Goal: Task Accomplishment & Management: Manage account settings

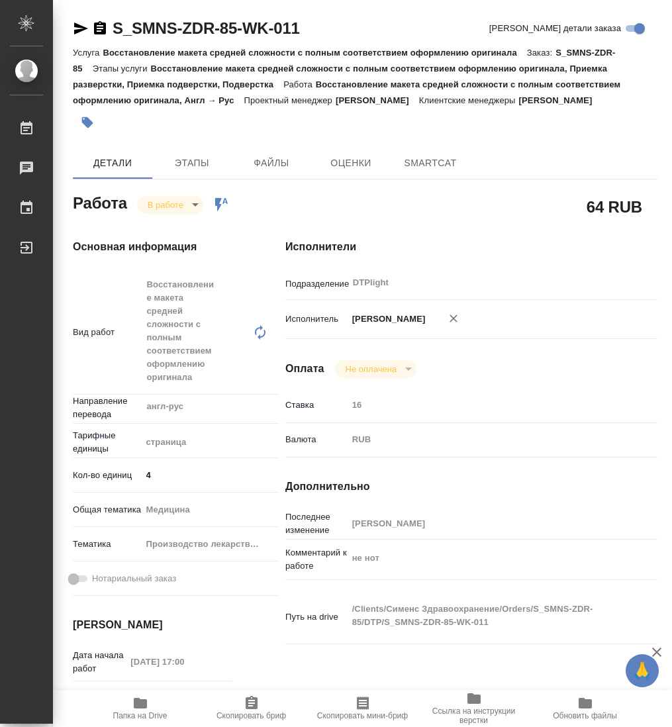
type textarea "x"
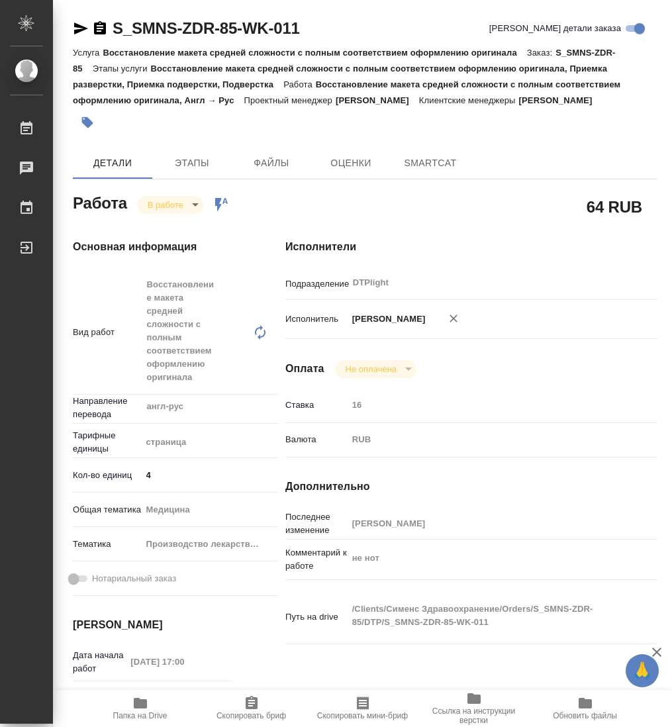
type textarea "x"
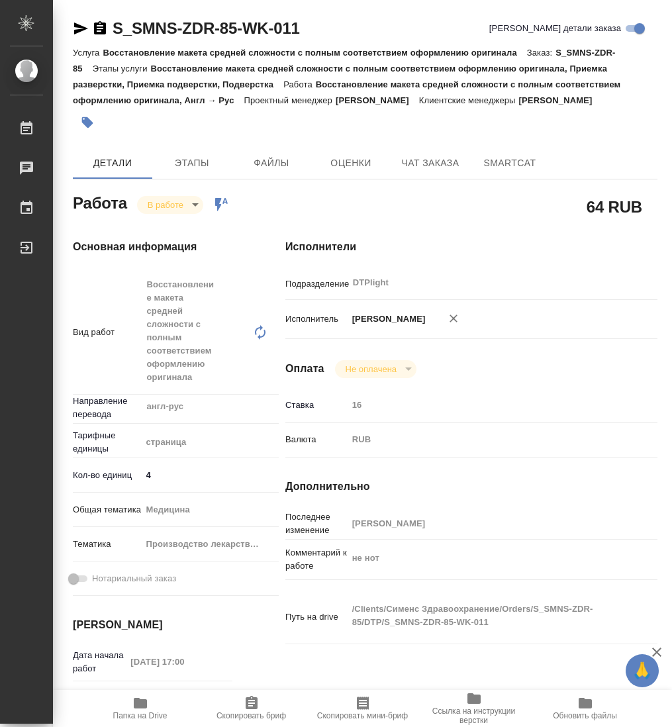
type textarea "x"
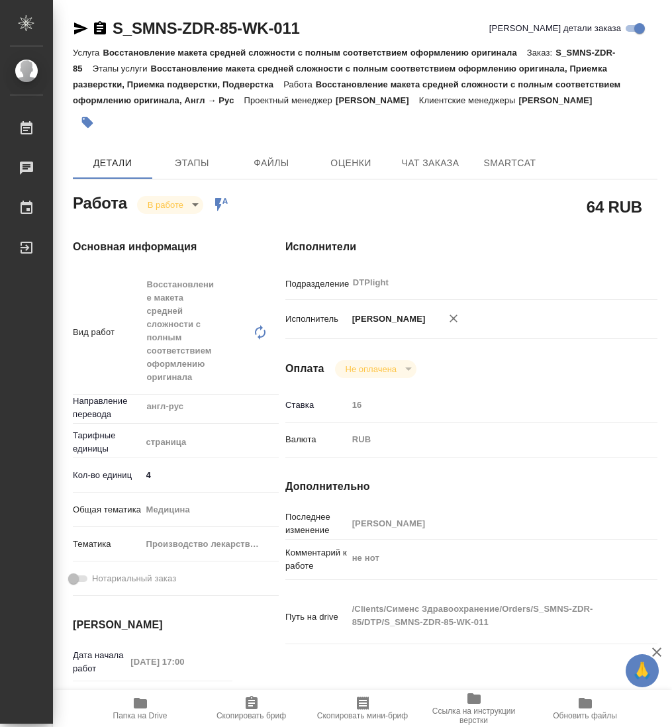
type textarea "x"
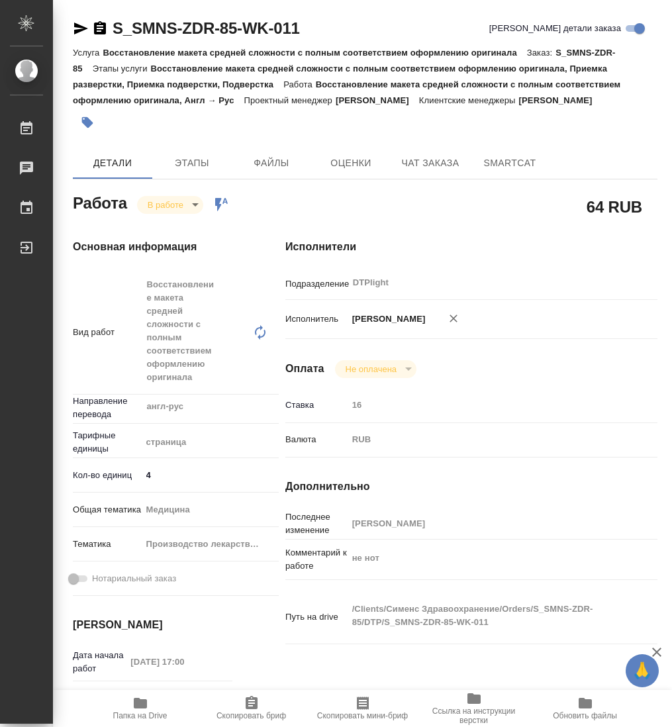
type textarea "x"
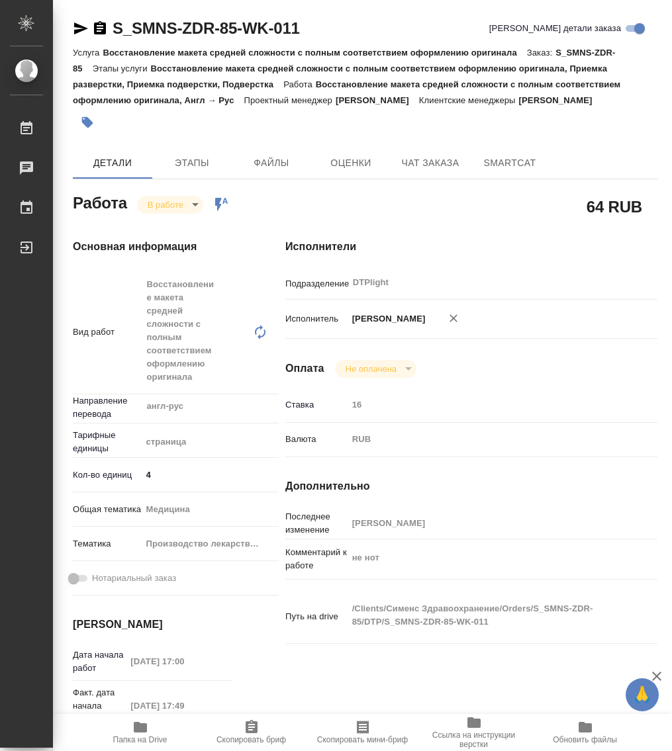
type textarea "x"
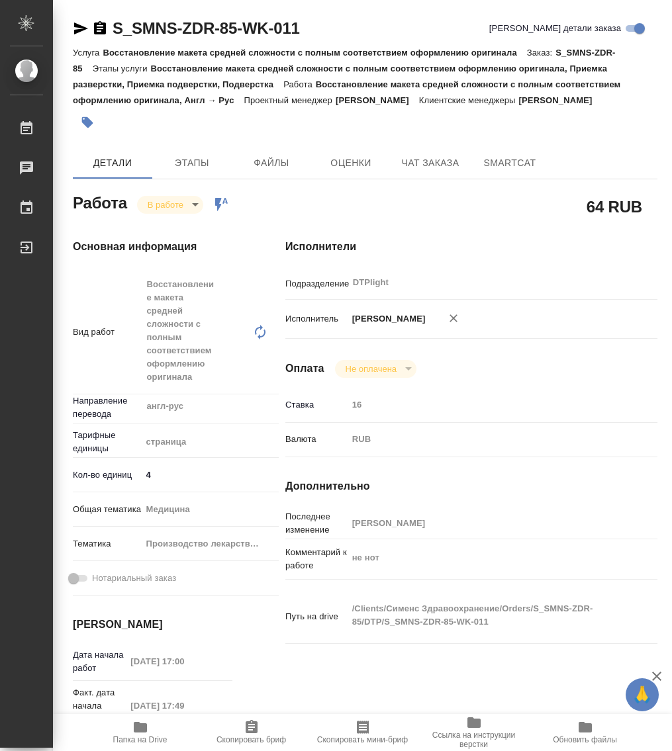
type textarea "x"
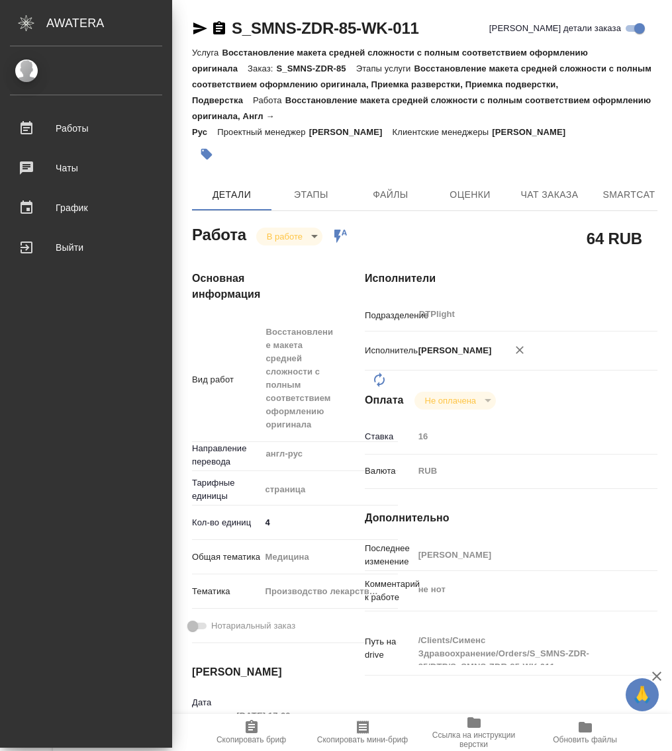
type textarea "x"
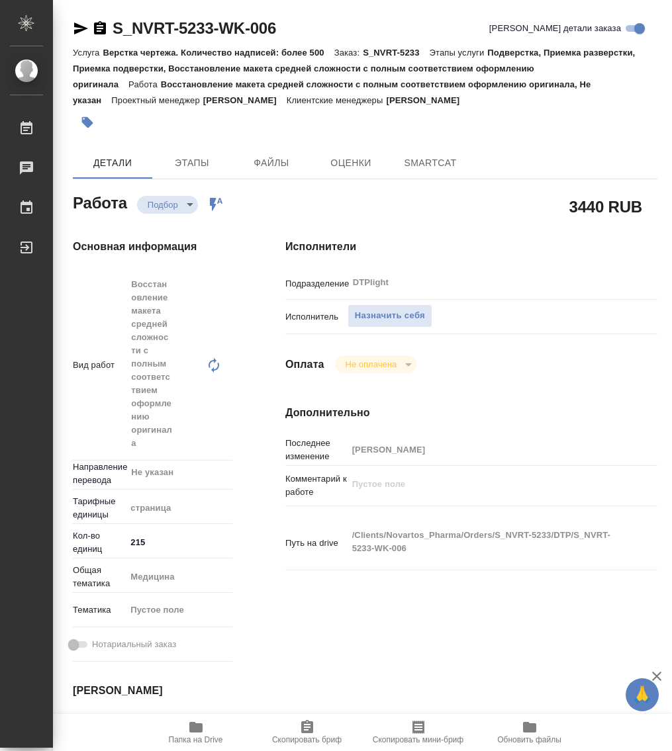
type textarea "x"
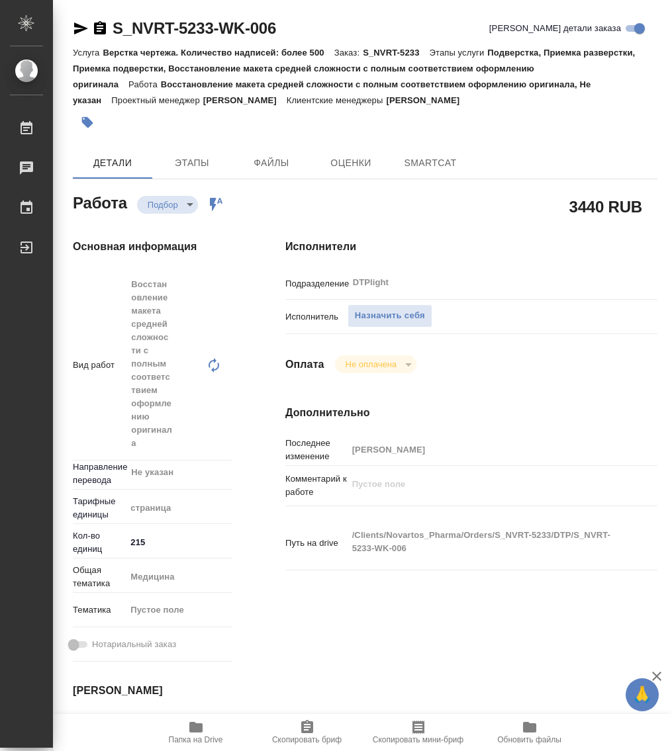
type textarea "x"
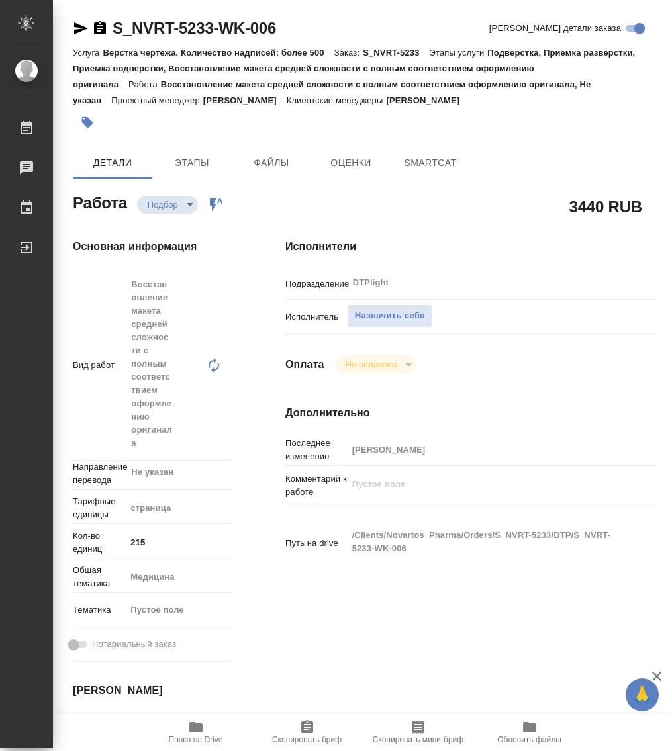
type textarea "x"
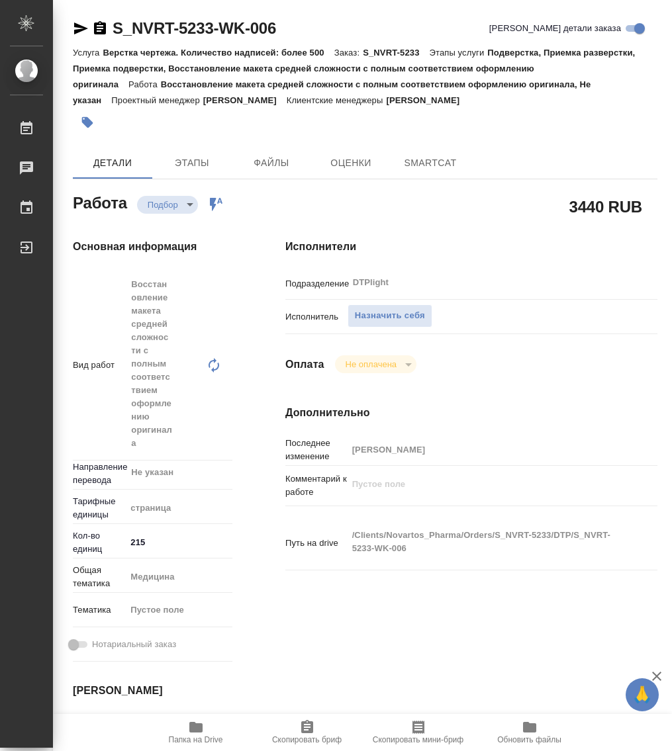
type textarea "x"
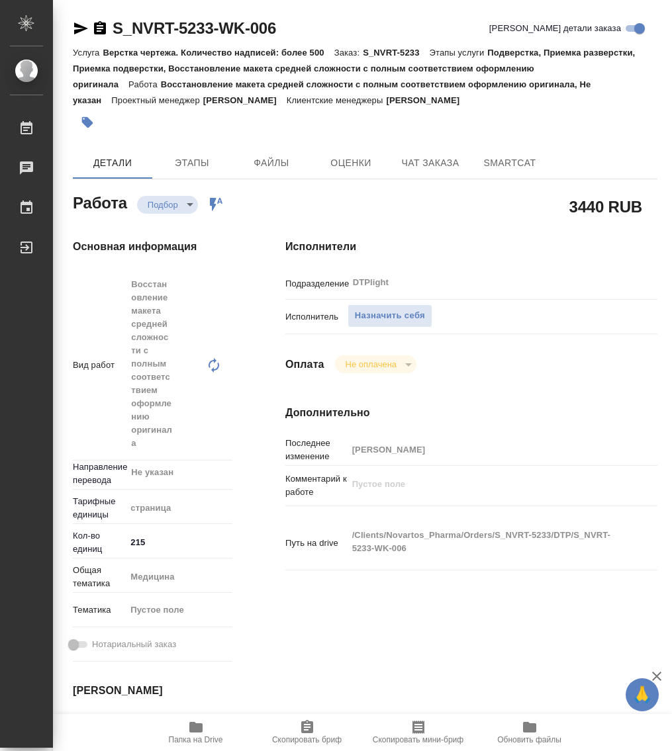
type textarea "x"
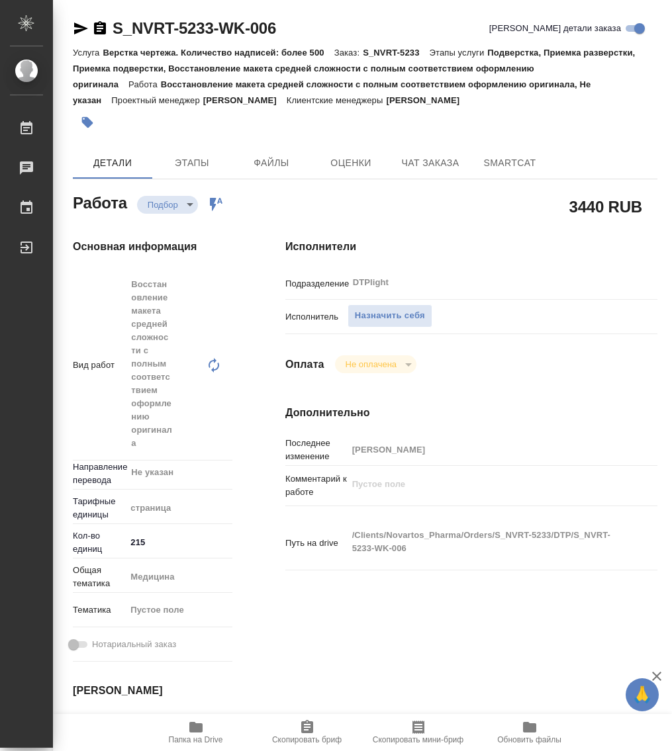
type textarea "x"
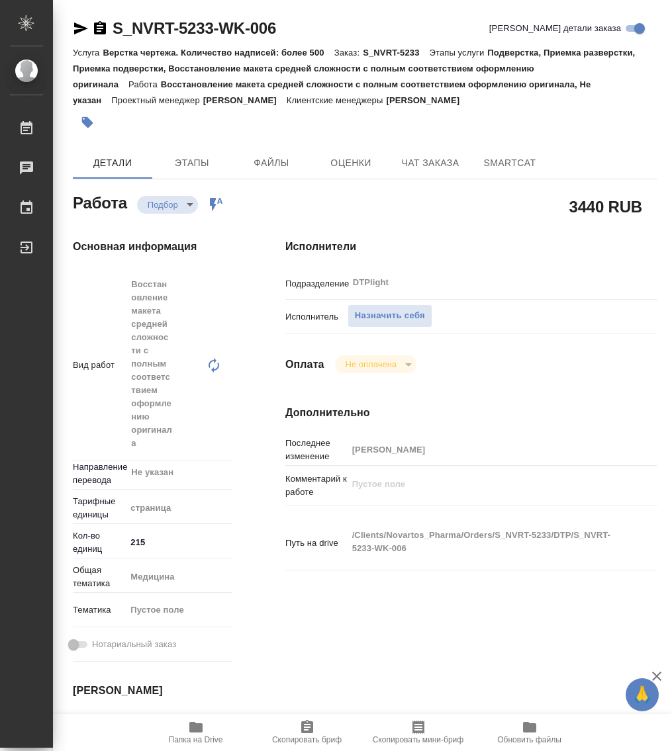
click at [201, 730] on icon "button" at bounding box center [195, 727] width 13 height 11
click at [388, 319] on span "Назначить себя" at bounding box center [390, 315] width 70 height 15
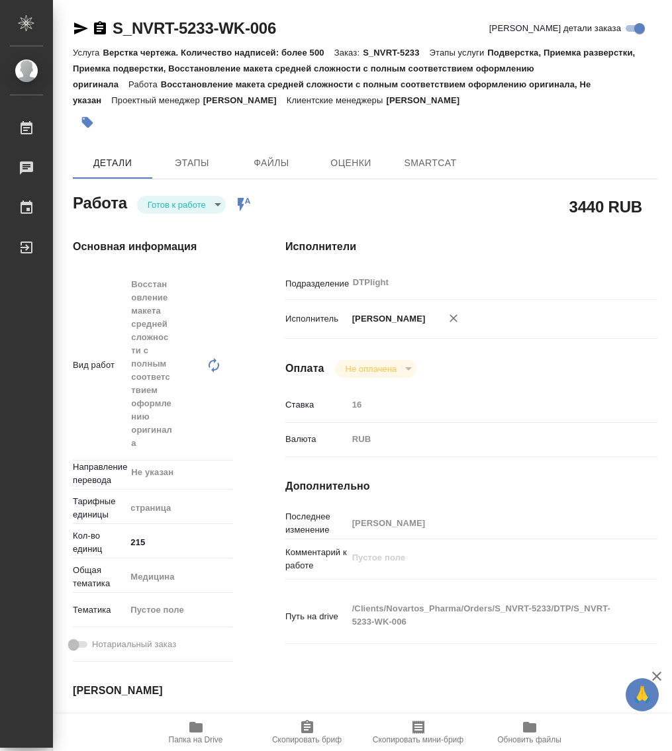
type textarea "x"
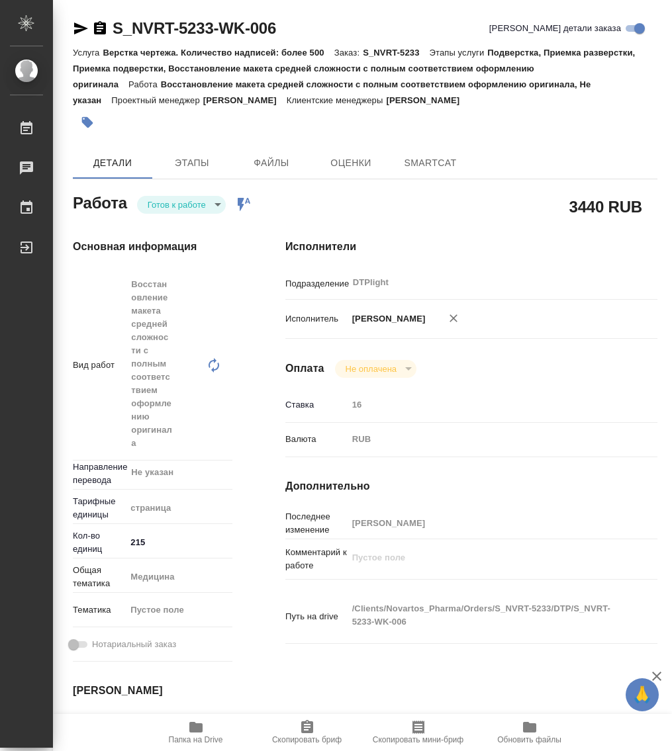
type textarea "x"
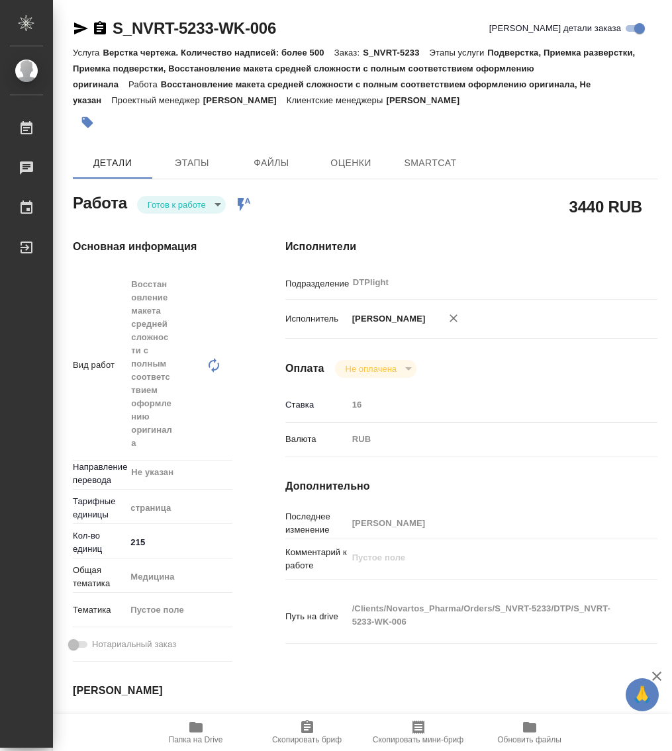
type textarea "x"
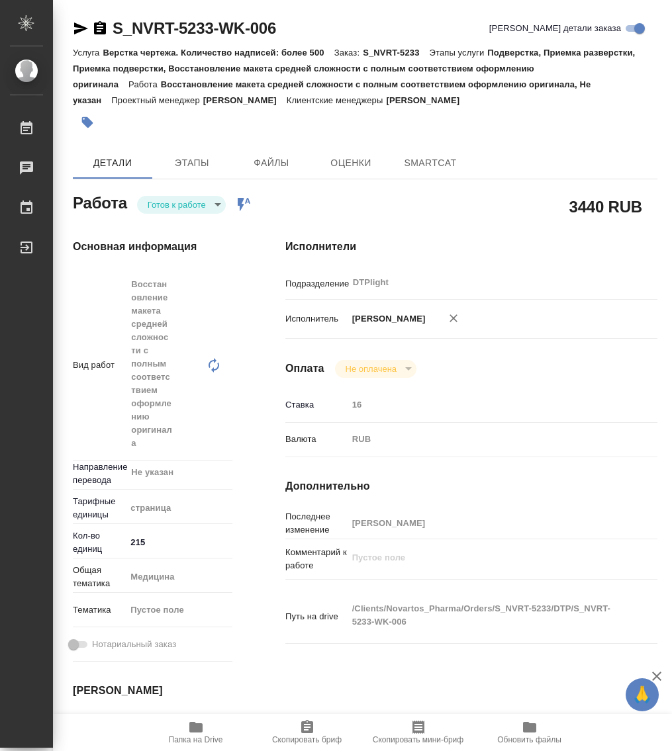
type textarea "x"
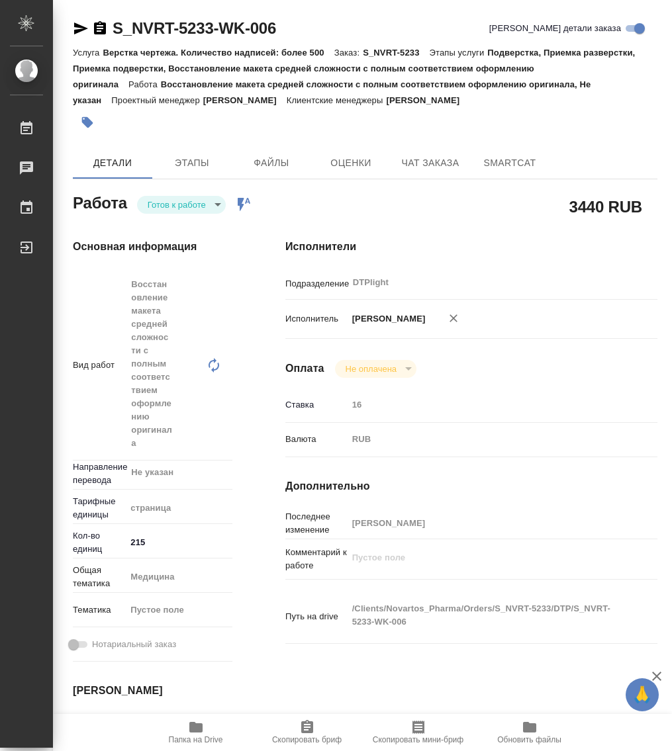
type textarea "x"
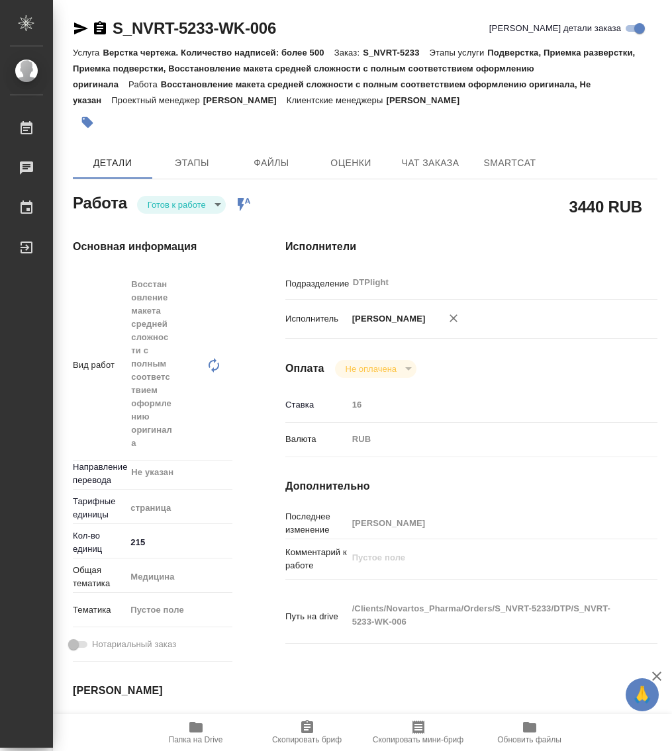
type textarea "x"
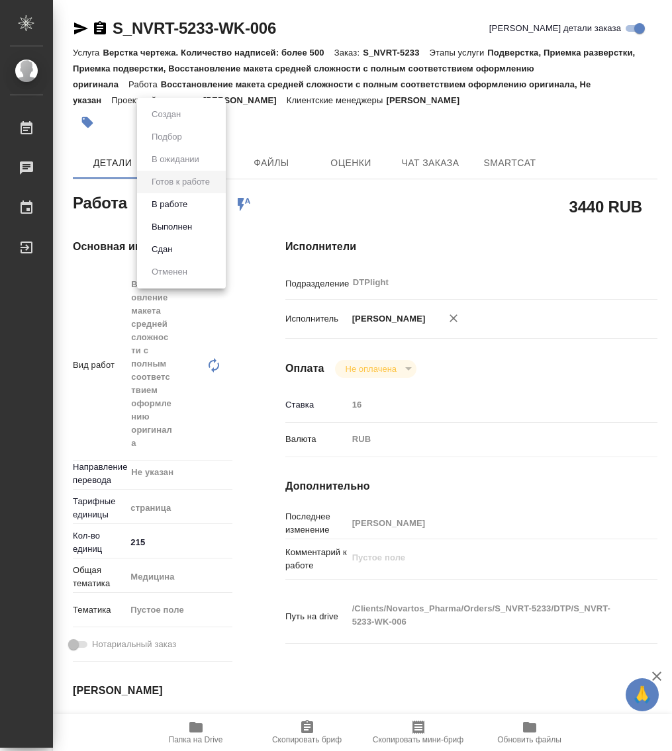
click at [189, 202] on body "🙏 .cls-1 fill:#fff; AWATERA Работы Чаты График Выйти S_NVRT-5233-WK-006 Кратко …" at bounding box center [336, 375] width 672 height 751
click at [181, 206] on button "В работе" at bounding box center [170, 204] width 44 height 15
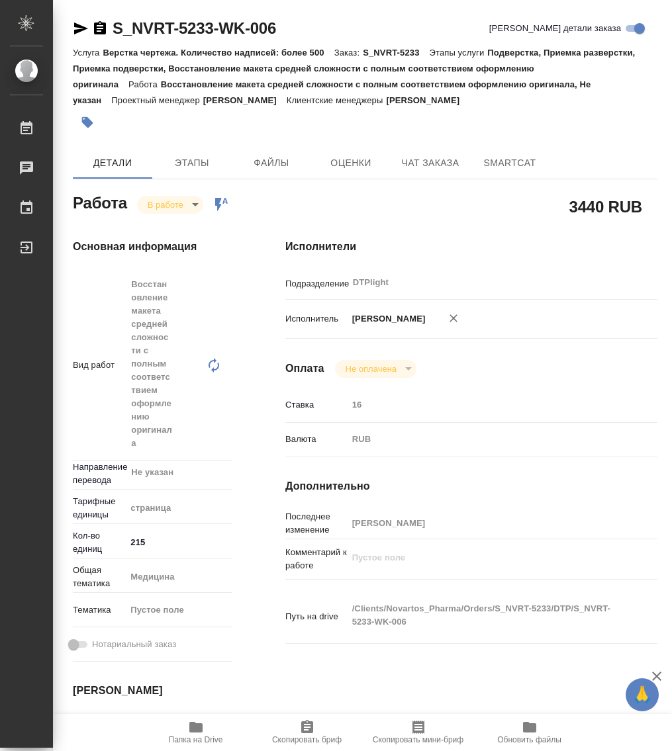
type textarea "x"
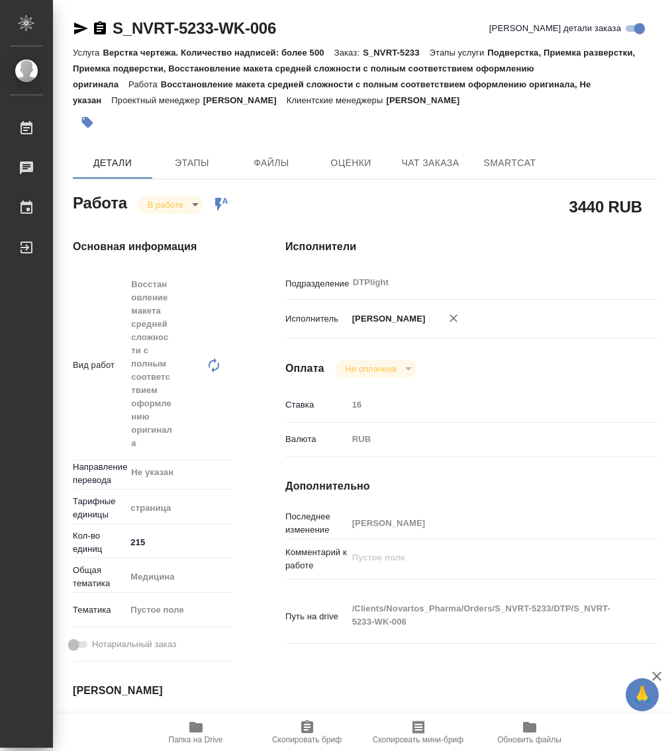
type textarea "x"
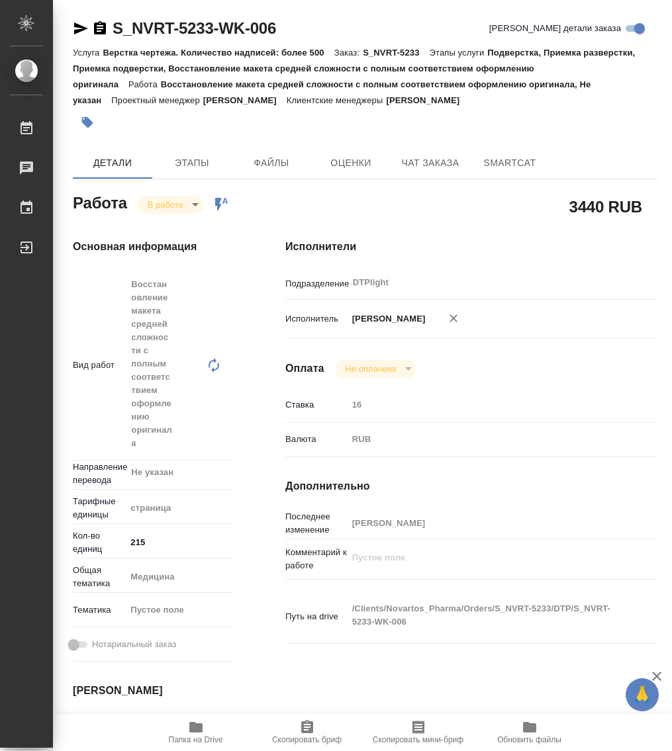
type textarea "x"
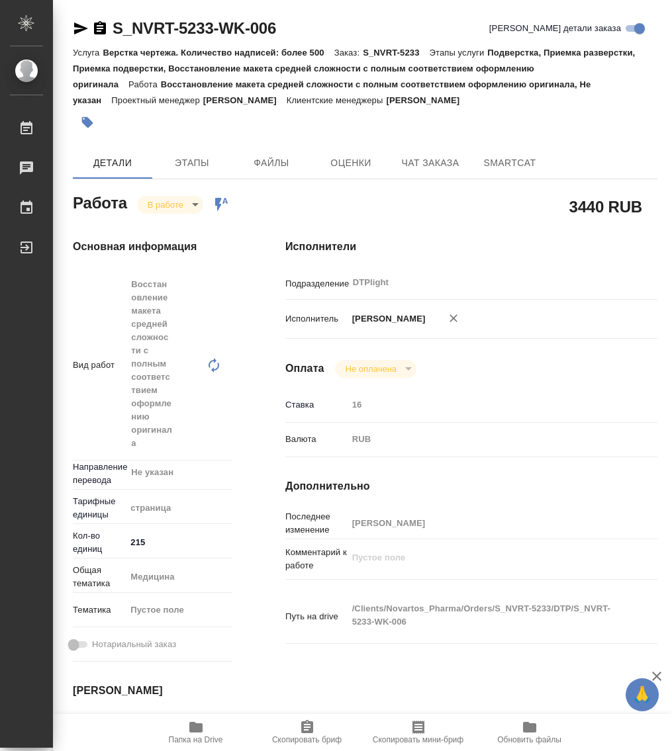
type textarea "x"
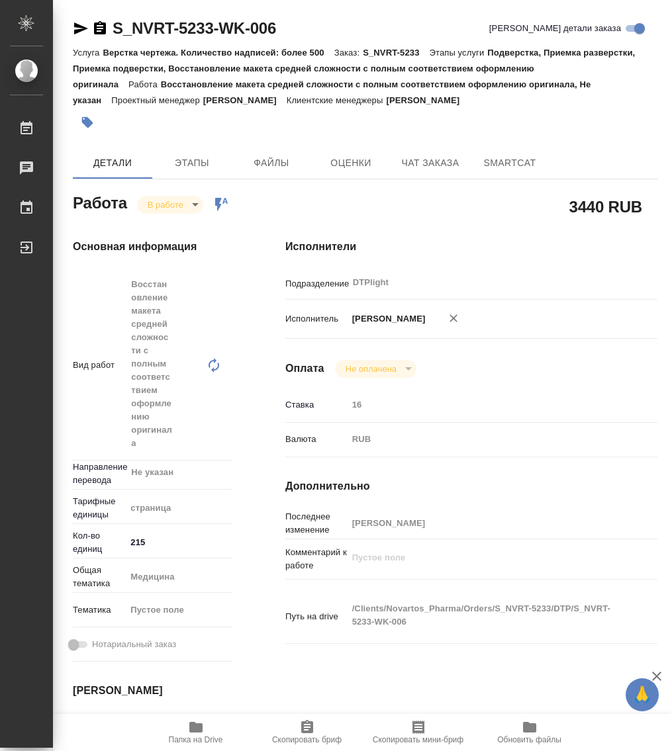
type textarea "x"
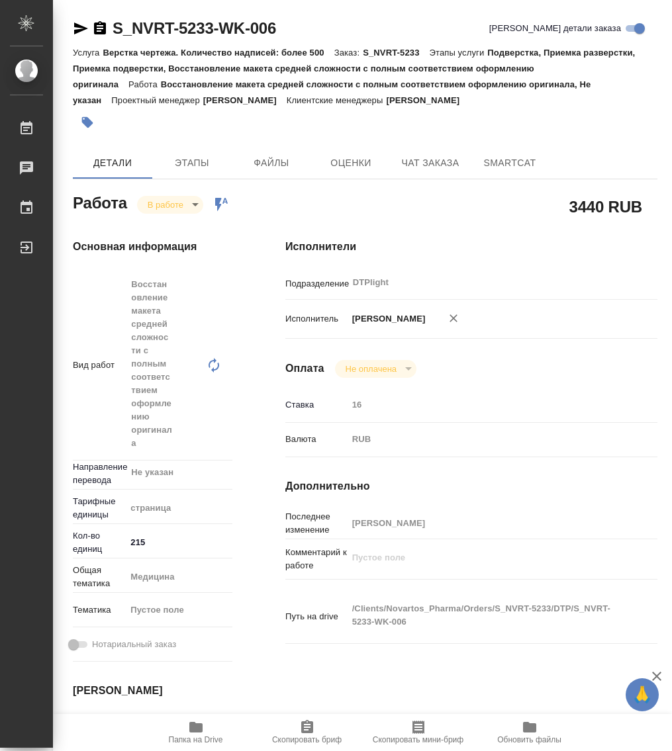
click at [102, 32] on icon "button" at bounding box center [100, 27] width 12 height 13
